Goal: Find specific page/section

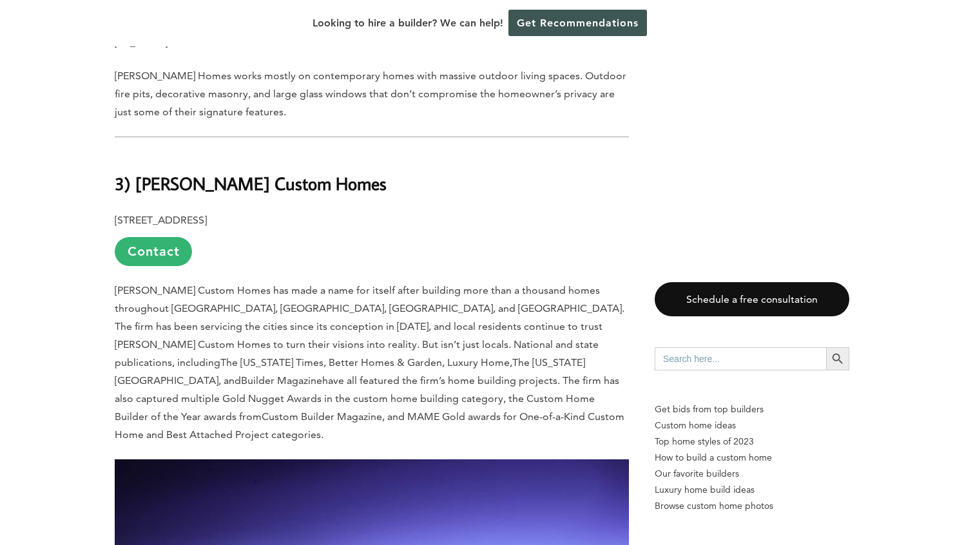
scroll to position [9811, 0]
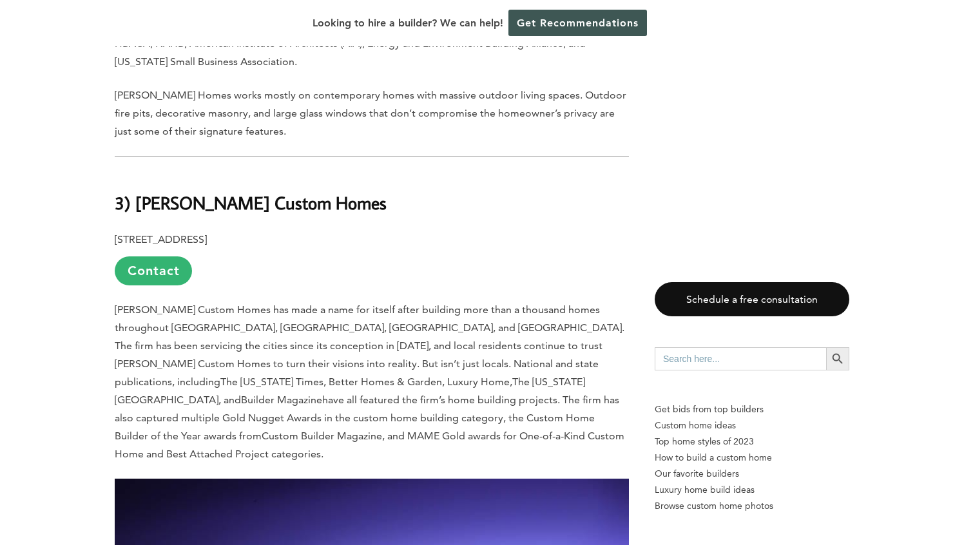
click at [244, 191] on b "3) [PERSON_NAME] Custom Homes" at bounding box center [251, 202] width 272 height 23
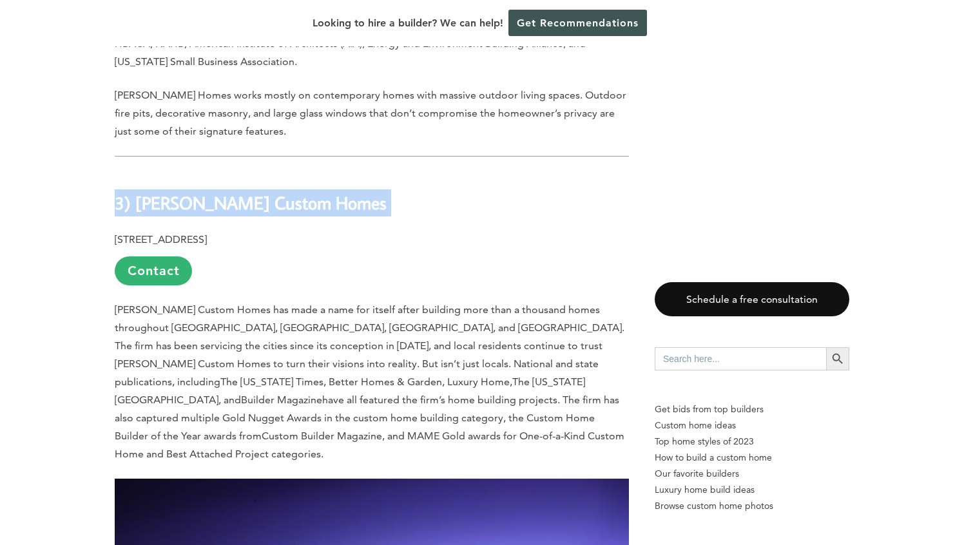
click at [244, 191] on b "3) [PERSON_NAME] Custom Homes" at bounding box center [251, 202] width 272 height 23
copy div "3) [PERSON_NAME] Custom Homes"
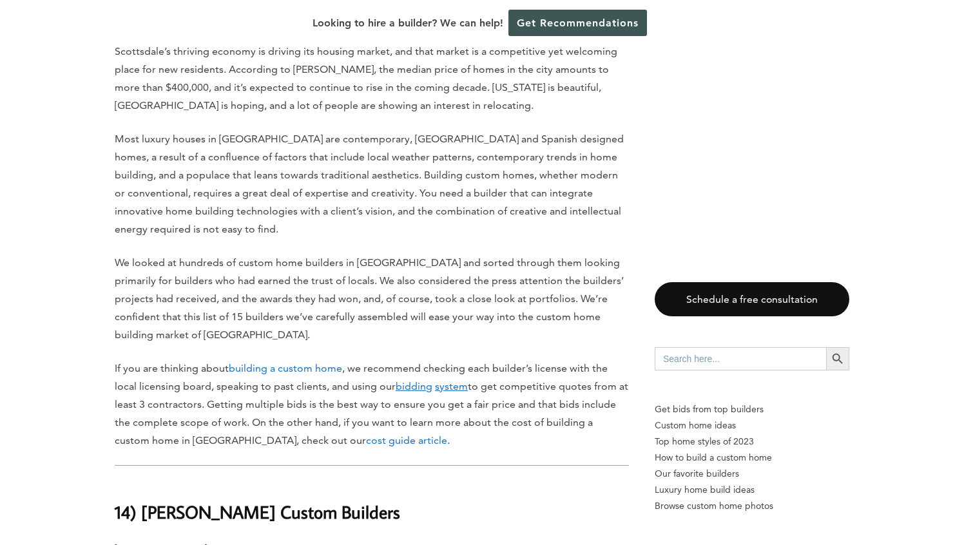
scroll to position [731, 0]
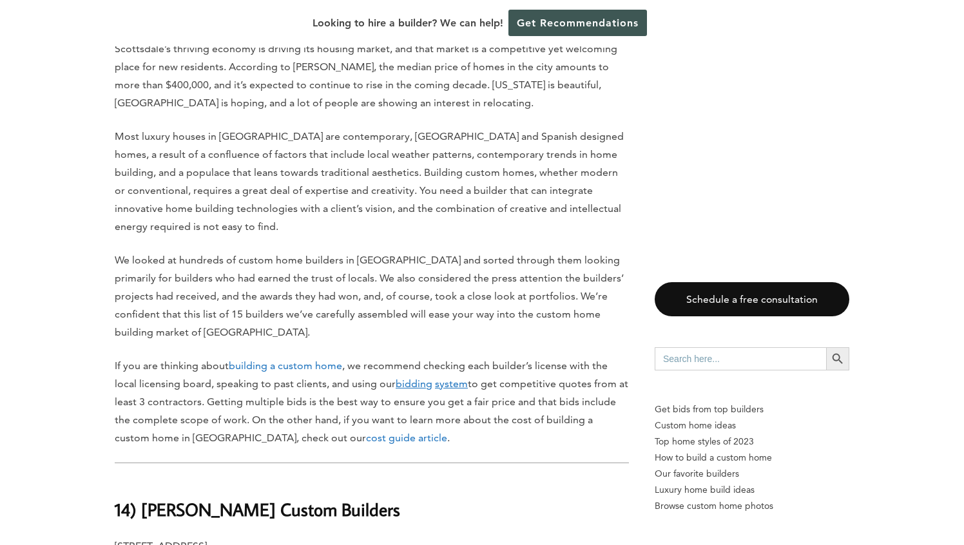
click at [441, 388] on u "system" at bounding box center [451, 384] width 33 height 12
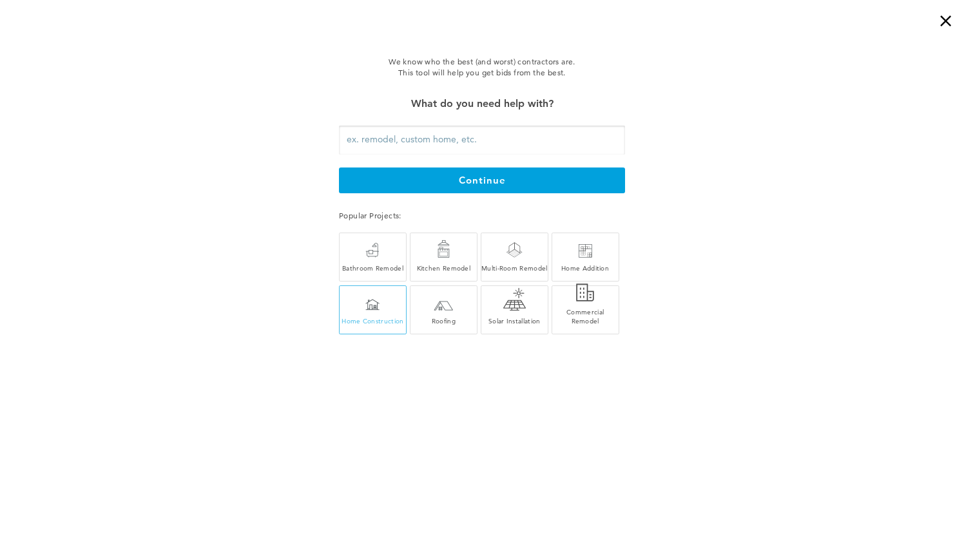
click at [372, 306] on div at bounding box center [372, 305] width 14 height 12
type input "Home Construction"
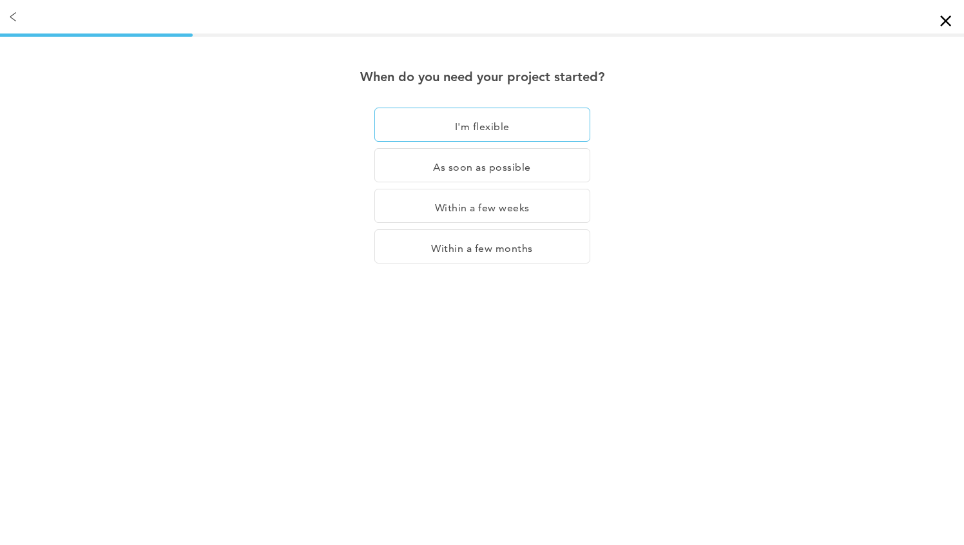
click at [449, 122] on div "I'm flexible" at bounding box center [482, 125] width 216 height 34
click at [17, 19] on div at bounding box center [13, 17] width 26 height 34
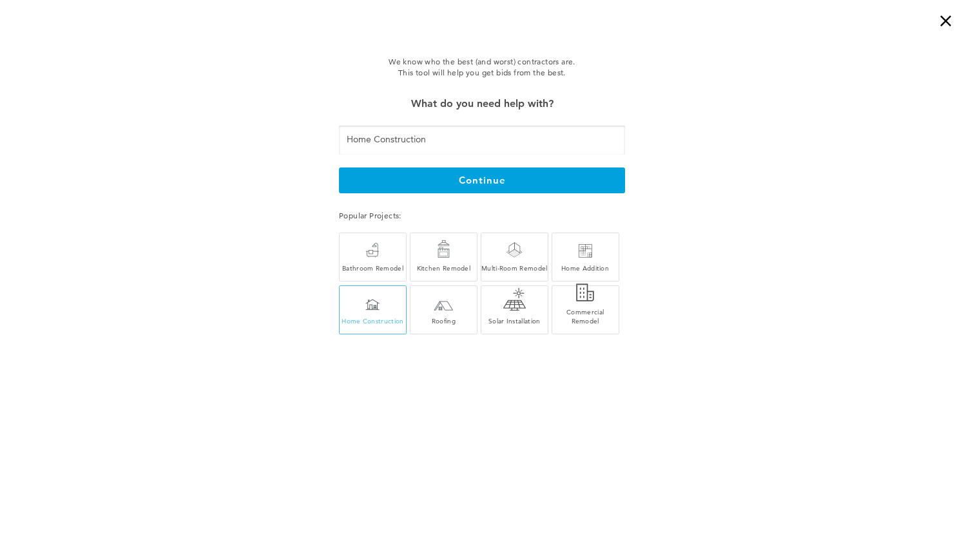
scroll to position [446, 0]
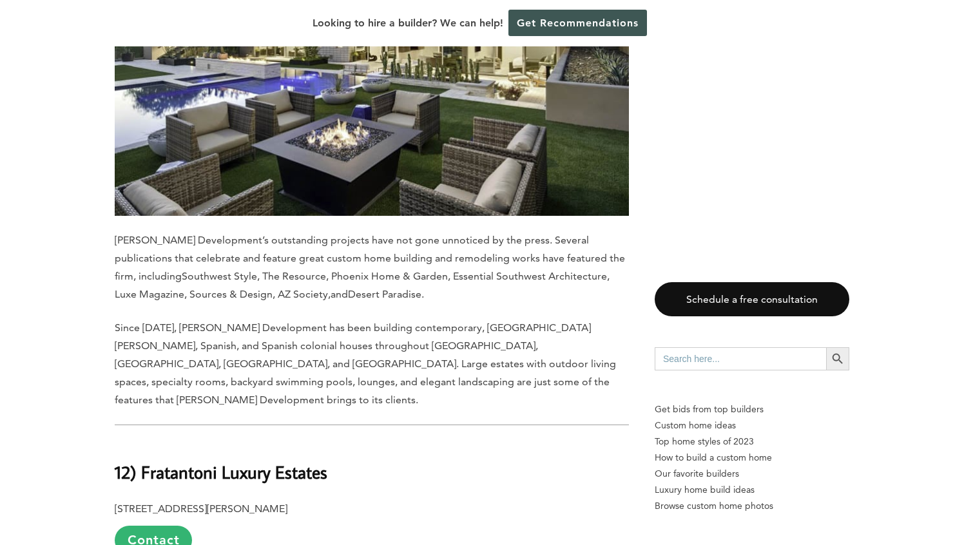
scroll to position [2368, 0]
